Goal: Task Accomplishment & Management: Complete application form

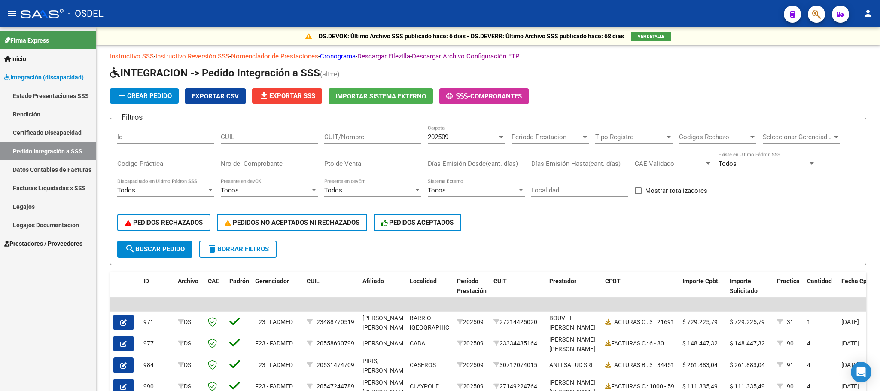
scroll to position [176, 0]
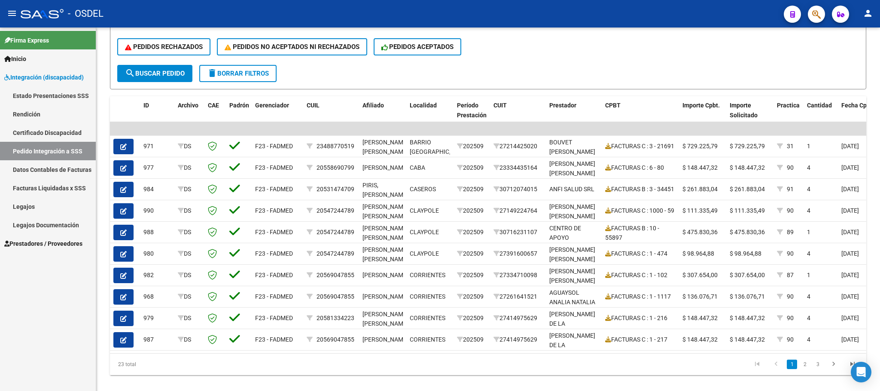
click at [26, 185] on link "Facturas Liquidadas x SSS" at bounding box center [48, 188] width 96 height 18
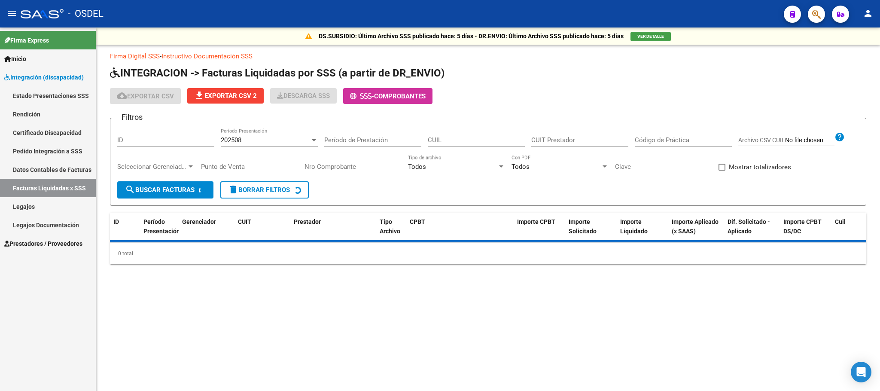
click at [29, 81] on span "Integración (discapacidad)" at bounding box center [43, 77] width 79 height 9
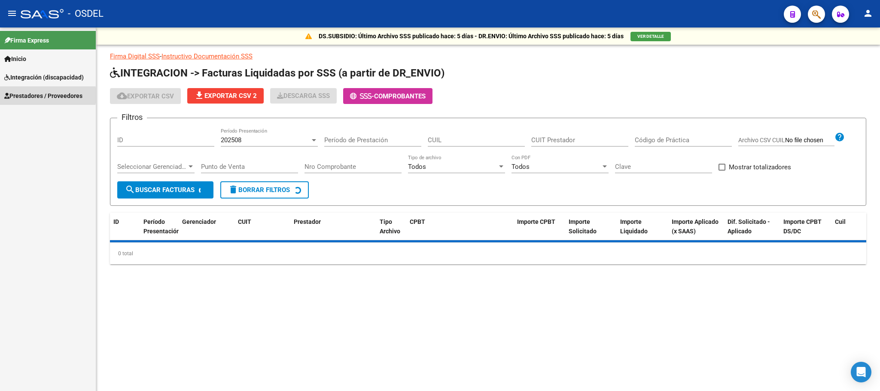
click at [29, 95] on span "Prestadores / Proveedores" at bounding box center [43, 95] width 78 height 9
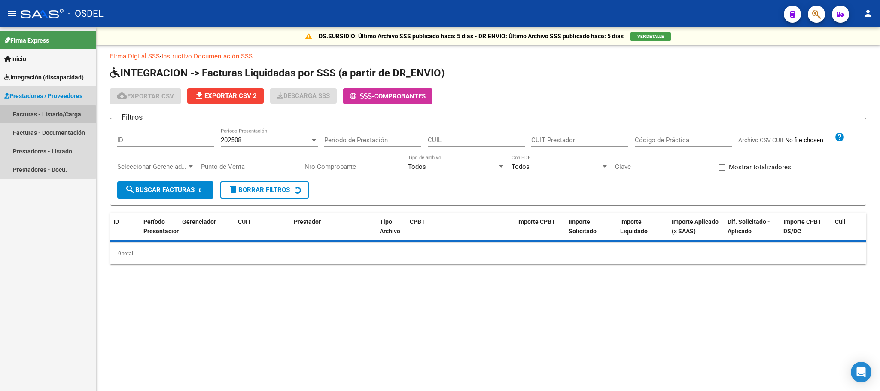
click at [29, 119] on link "Facturas - Listado/Carga" at bounding box center [48, 114] width 96 height 18
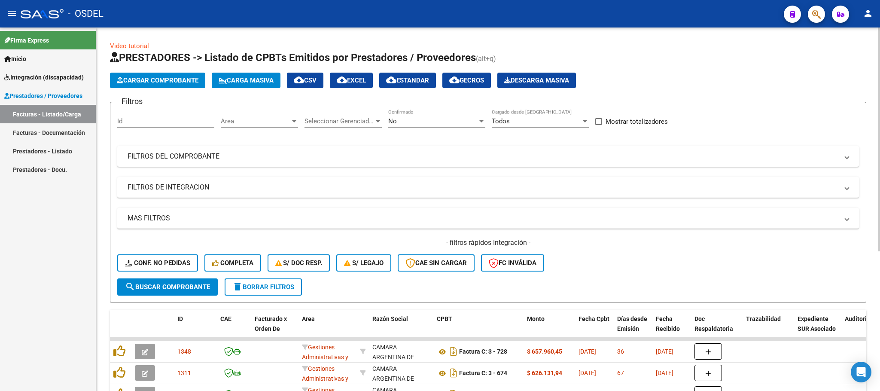
click at [157, 79] on span "Cargar Comprobante" at bounding box center [158, 80] width 82 height 8
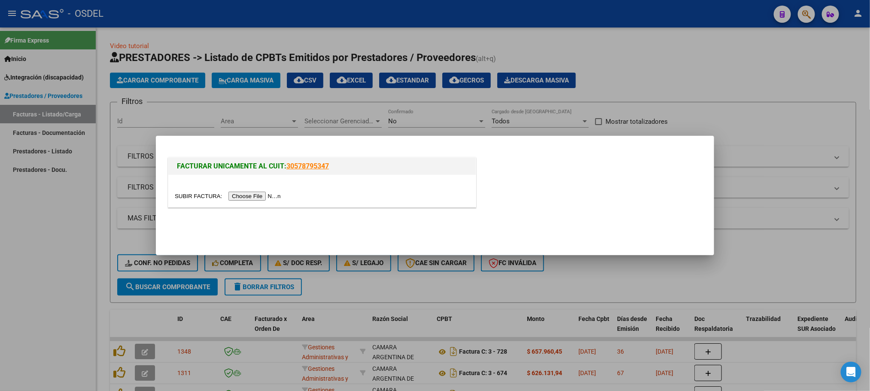
click at [256, 195] on input "file" at bounding box center [229, 196] width 109 height 9
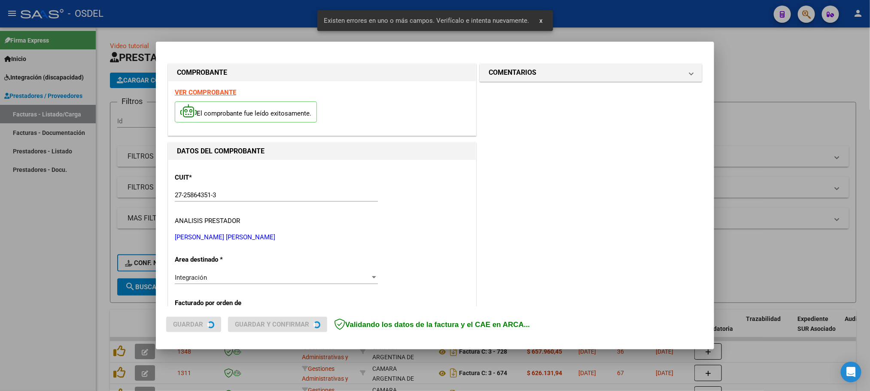
scroll to position [201, 0]
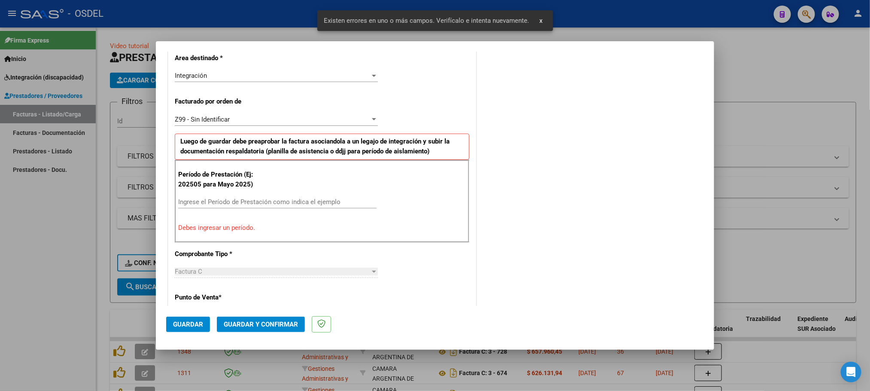
click at [231, 205] on input "Ingrese el Período de Prestación como indica el ejemplo" at bounding box center [277, 202] width 198 height 8
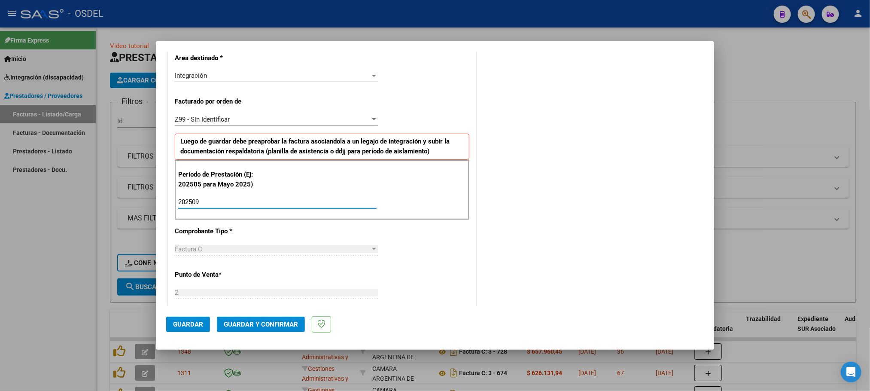
type input "202509"
click at [192, 320] on span "Guardar" at bounding box center [188, 324] width 30 height 8
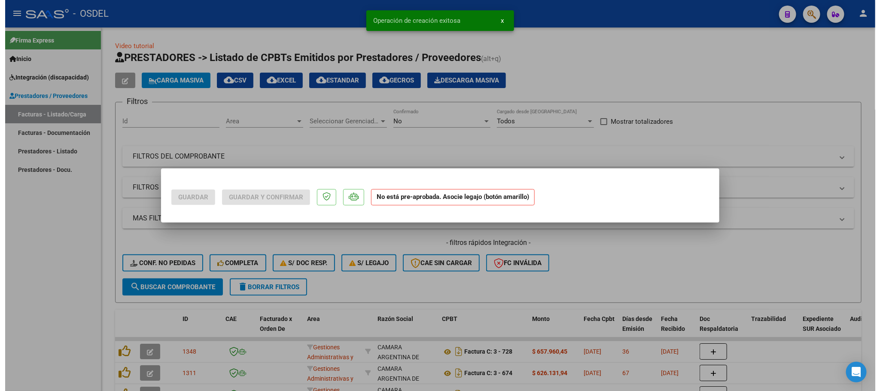
scroll to position [0, 0]
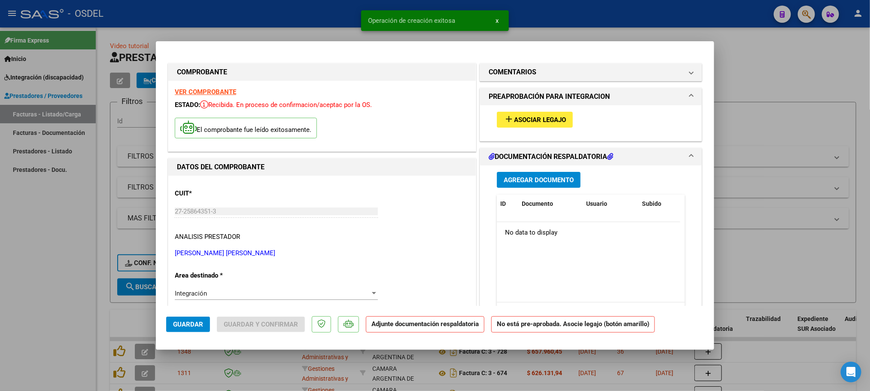
click at [543, 122] on span "Asociar Legajo" at bounding box center [540, 120] width 52 height 8
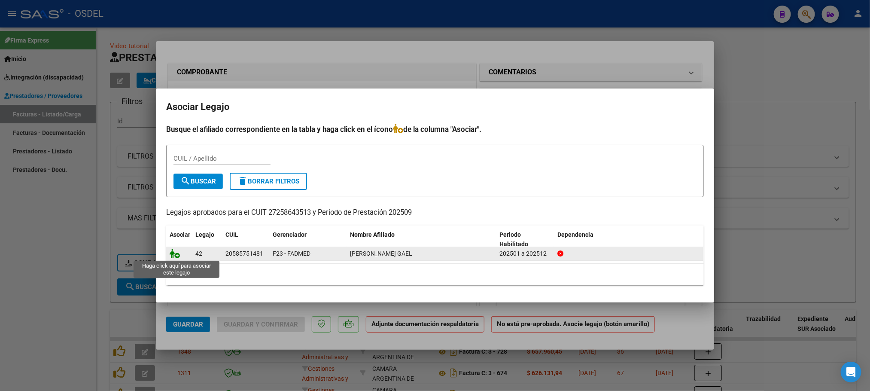
click at [173, 254] on icon at bounding box center [175, 253] width 10 height 9
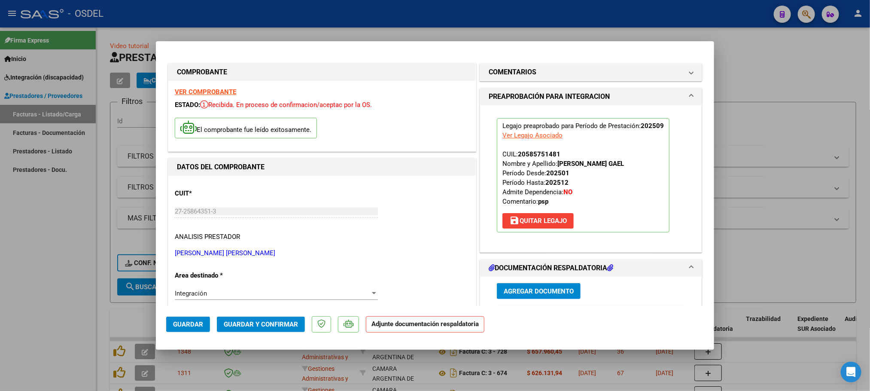
click at [527, 292] on span "Agregar Documento" at bounding box center [539, 291] width 70 height 8
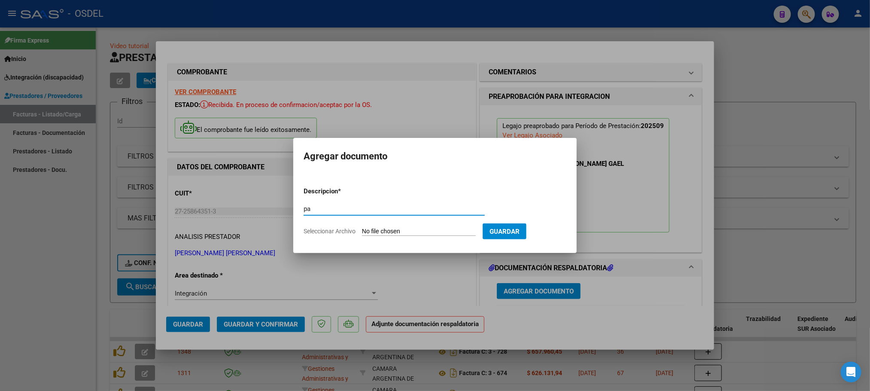
type input "pa"
click at [387, 227] on app-file-uploader "Seleccionar Archivo" at bounding box center [393, 231] width 179 height 8
click at [387, 234] on input "Seleccionar Archivo" at bounding box center [419, 232] width 114 height 8
type input "C:\fakepath\pa-27258643513_158.pdf"
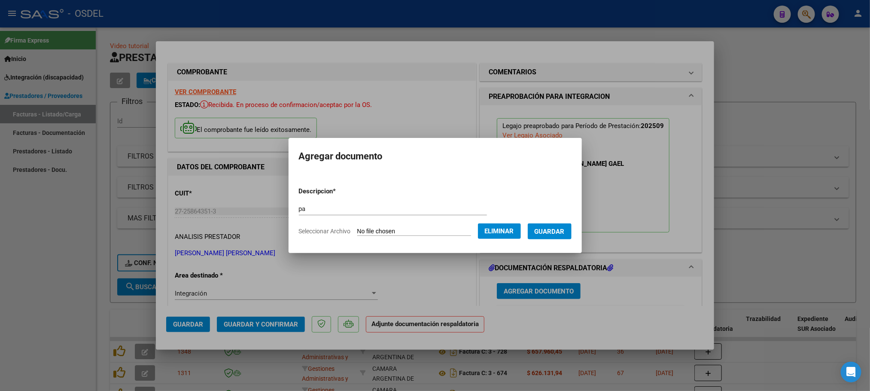
click at [564, 232] on span "Guardar" at bounding box center [550, 232] width 30 height 8
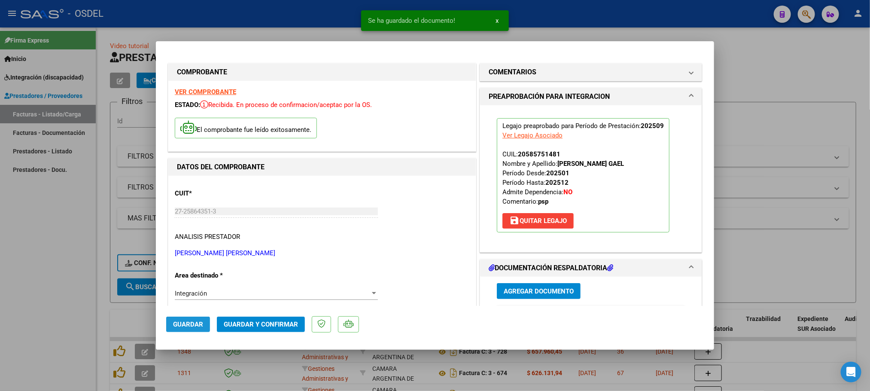
click at [197, 325] on span "Guardar" at bounding box center [188, 324] width 30 height 8
click at [57, 308] on div at bounding box center [435, 195] width 870 height 391
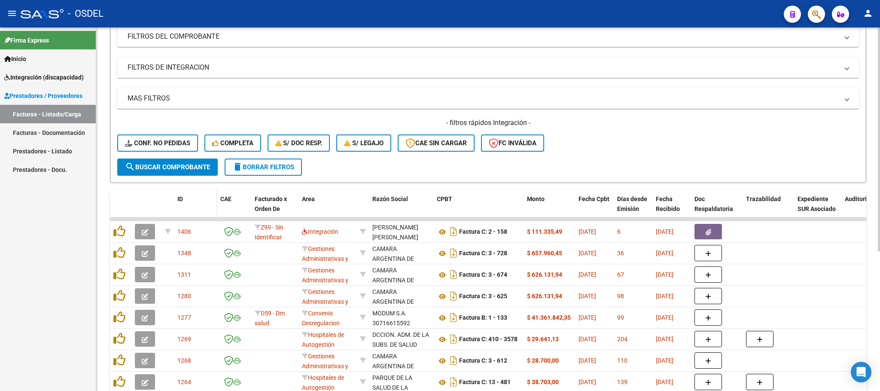
scroll to position [129, 0]
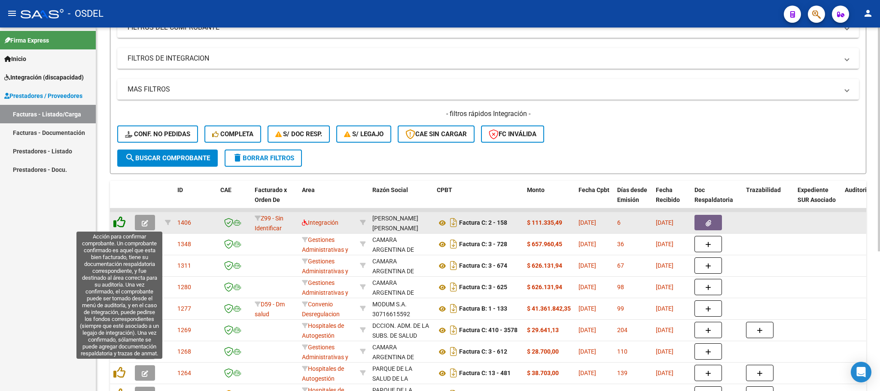
click at [117, 226] on icon at bounding box center [119, 222] width 12 height 12
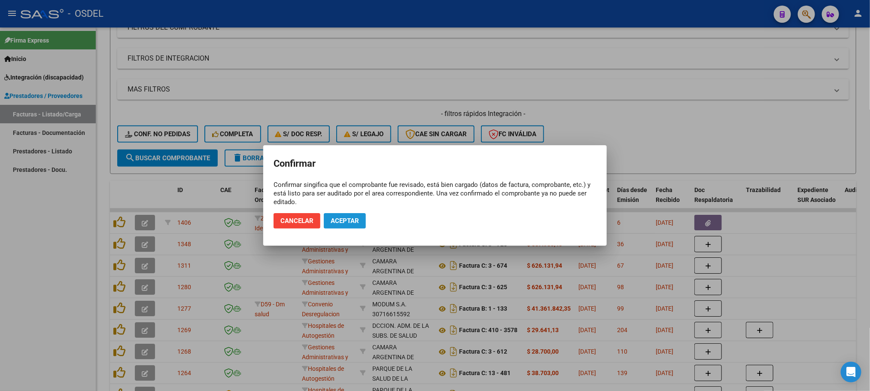
click at [344, 222] on span "Aceptar" at bounding box center [345, 221] width 28 height 8
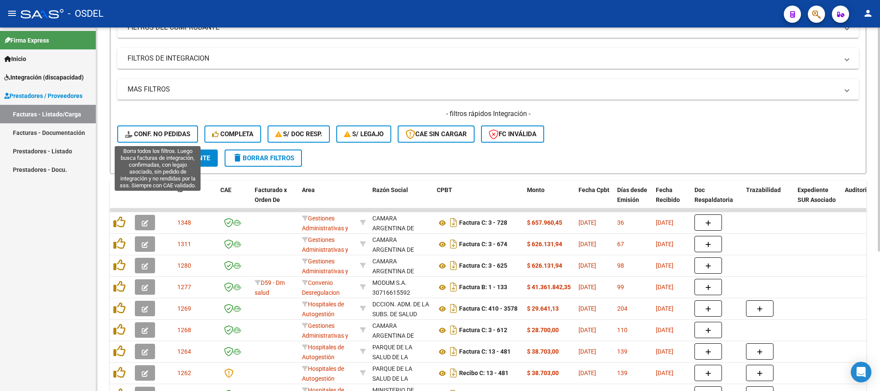
click at [169, 138] on button "Conf. no pedidas" at bounding box center [157, 133] width 81 height 17
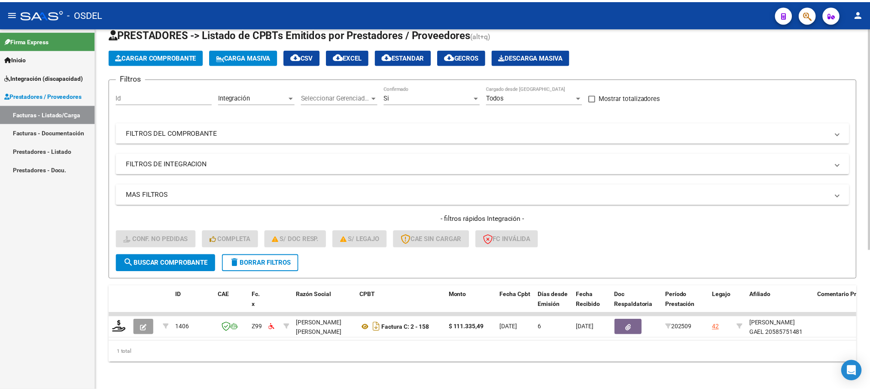
scroll to position [34, 0]
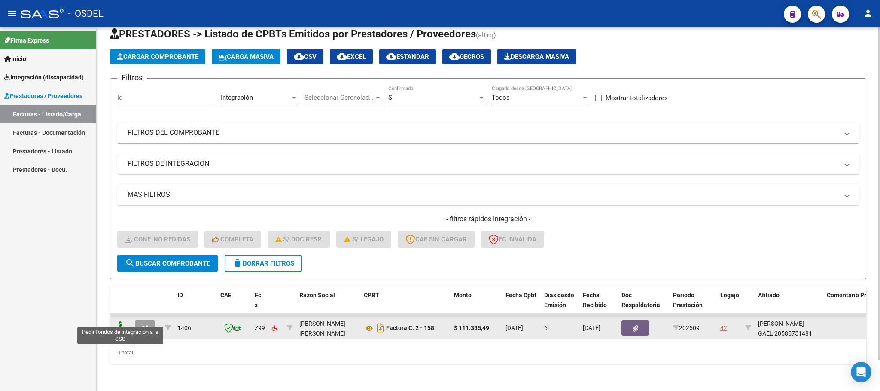
click at [116, 321] on icon at bounding box center [120, 327] width 14 height 12
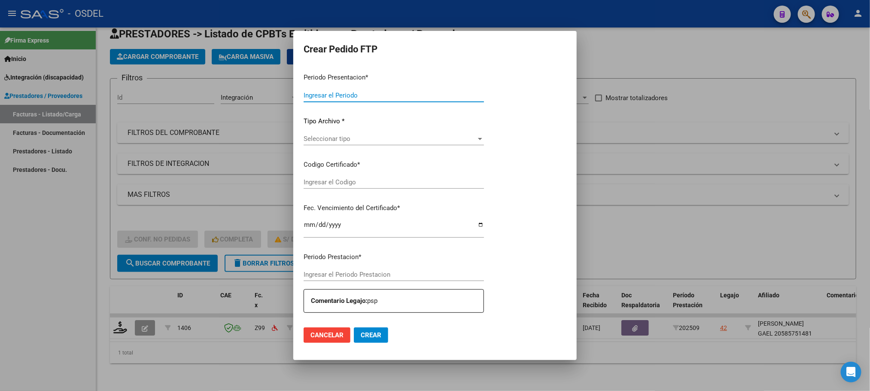
type input "202509"
type input "$ 111.335,49"
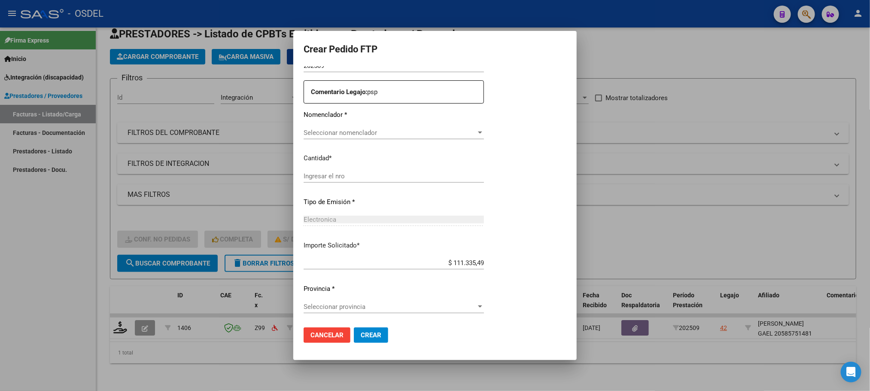
type input "2355391998"
type input "[DATE]"
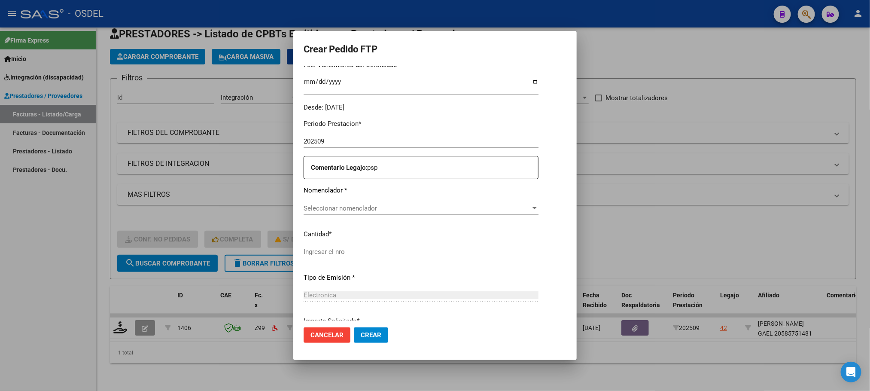
scroll to position [311, 0]
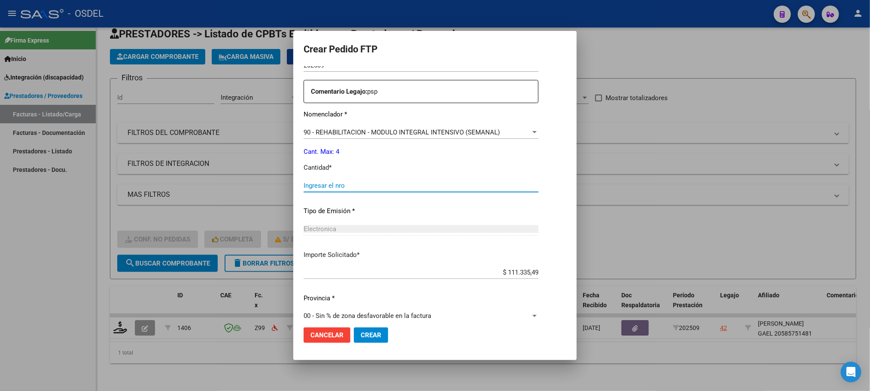
click at [336, 186] on input "Ingresar el nro" at bounding box center [421, 186] width 235 height 8
type input "4"
click at [363, 335] on span "Crear" at bounding box center [371, 335] width 21 height 8
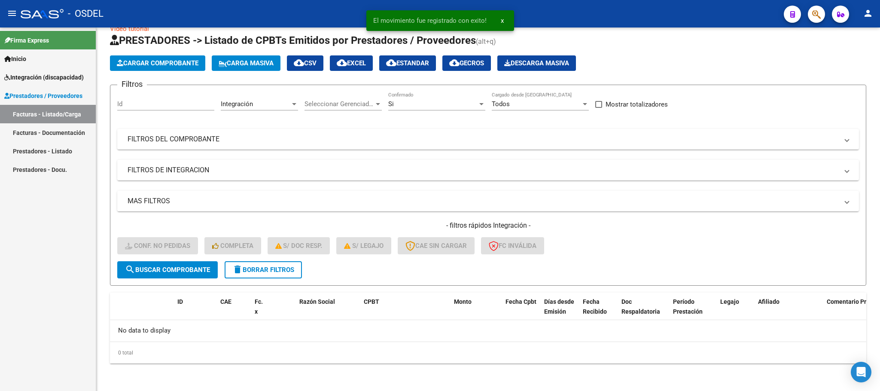
scroll to position [17, 0]
click at [39, 57] on link "Inicio" at bounding box center [48, 58] width 96 height 18
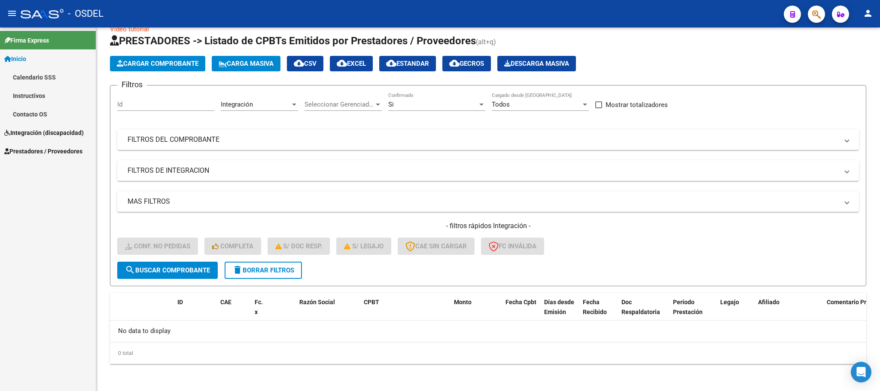
click at [868, 13] on mat-icon "person" at bounding box center [868, 13] width 10 height 10
click at [848, 56] on button "exit_to_app Salir" at bounding box center [850, 56] width 52 height 21
